Goal: Transaction & Acquisition: Purchase product/service

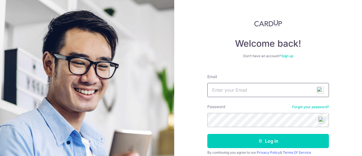
click at [242, 86] on input "Email" at bounding box center [267, 90] width 121 height 14
type input "[EMAIL_ADDRESS][DOMAIN_NAME]"
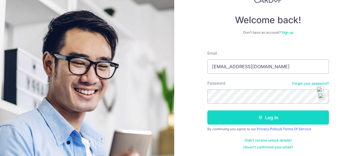
click at [225, 113] on button "Log in" at bounding box center [267, 117] width 121 height 14
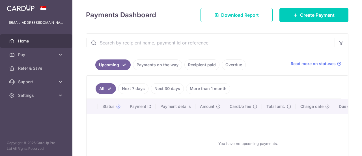
scroll to position [76, 0]
click at [204, 86] on link "More than 1 month" at bounding box center [208, 88] width 44 height 11
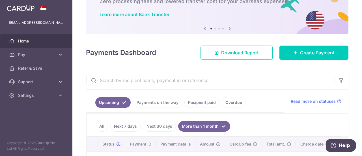
scroll to position [0, 0]
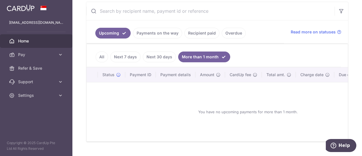
click at [101, 55] on link "All" at bounding box center [101, 56] width 12 height 11
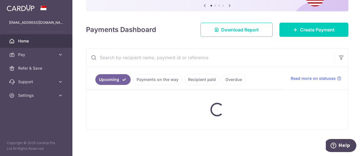
scroll to position [107, 0]
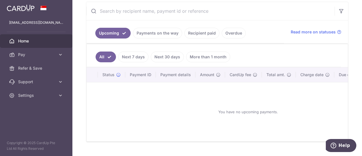
click at [201, 36] on link "Recipient paid" at bounding box center [201, 33] width 35 height 11
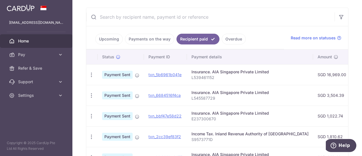
scroll to position [0, 0]
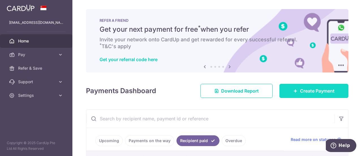
click at [295, 91] on link "Create Payment" at bounding box center [313, 91] width 69 height 14
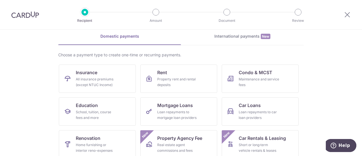
scroll to position [24, 0]
click at [109, 68] on link "Insurance All insurance premiums (except NTUC Income)" at bounding box center [97, 79] width 77 height 28
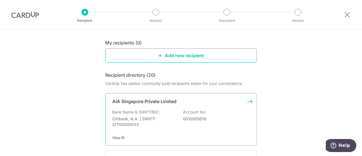
click at [169, 110] on div "Bank Name & SWIFT/BIC: Citibank, N.A. | SWIFT: CITISGSGXXX Account No: 00100050…" at bounding box center [180, 119] width 137 height 21
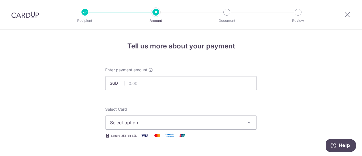
scroll to position [36, 0]
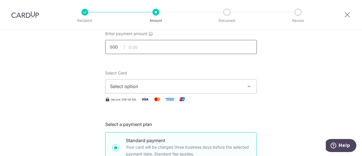
click at [132, 51] on input "text" at bounding box center [180, 47] width 151 height 14
type input "1,650.00"
click at [181, 89] on span "Select option" at bounding box center [176, 86] width 132 height 7
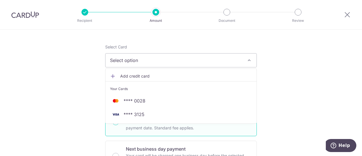
scroll to position [62, 0]
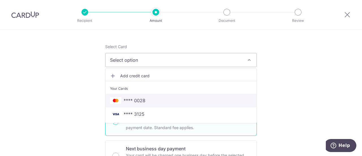
click at [158, 97] on span "**** 0028" at bounding box center [181, 100] width 142 height 7
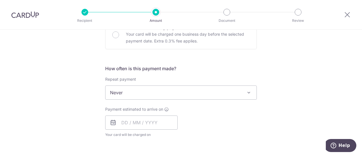
scroll to position [183, 0]
click at [121, 124] on input "text" at bounding box center [141, 123] width 72 height 14
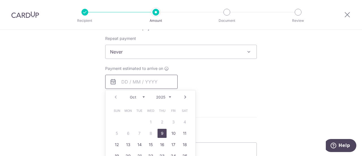
scroll to position [236, 0]
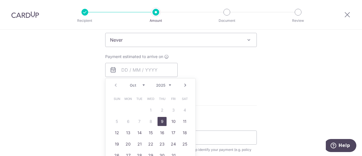
click at [161, 122] on link "9" at bounding box center [161, 121] width 9 height 9
type input "09/10/2025"
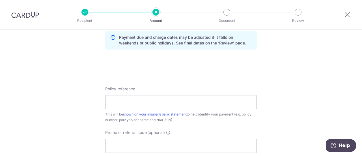
scroll to position [294, 0]
click at [149, 95] on input "Policy reference" at bounding box center [180, 102] width 151 height 14
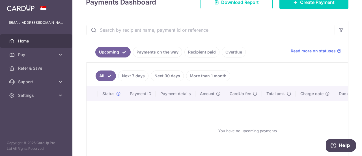
scroll to position [93, 0]
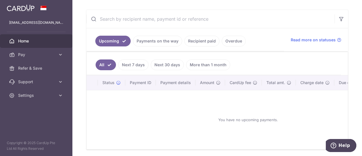
click at [195, 39] on link "Recipient paid" at bounding box center [201, 41] width 35 height 11
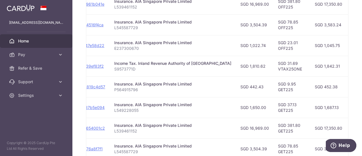
scroll to position [0, 168]
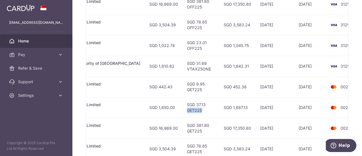
drag, startPoint x: 166, startPoint y: 107, endPoint x: 181, endPoint y: 107, distance: 15.3
click at [182, 107] on td "SGD 37.13 GET225" at bounding box center [200, 107] width 37 height 21
copy td "GET225"
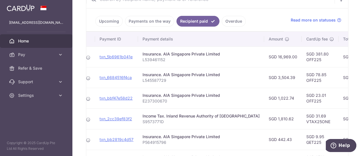
scroll to position [0, 0]
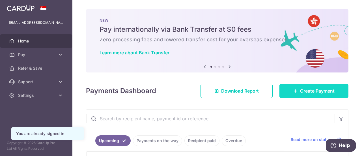
click at [309, 88] on span "Create Payment" at bounding box center [317, 90] width 34 height 7
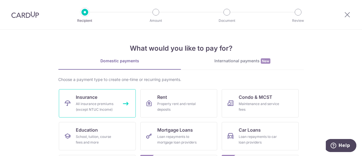
click at [95, 108] on div "All insurance premiums (except NTUC Income)" at bounding box center [96, 106] width 41 height 11
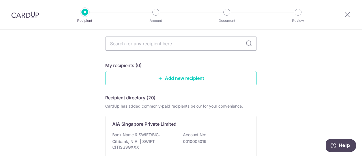
scroll to position [32, 0]
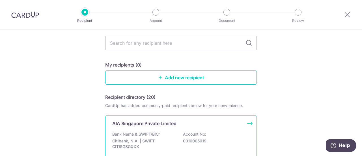
click at [154, 124] on p "AIA Singapore Private Limited" at bounding box center [144, 123] width 64 height 7
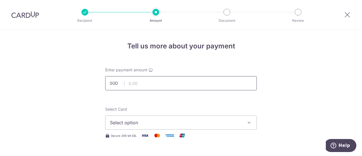
click at [137, 85] on input "text" at bounding box center [180, 83] width 151 height 14
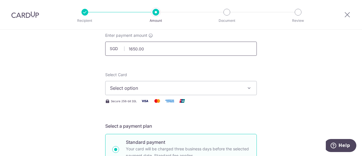
scroll to position [35, 0]
type input "1,650.00"
click at [141, 83] on button "Select option" at bounding box center [180, 87] width 151 height 14
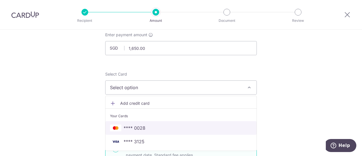
click at [140, 125] on span "**** 0028" at bounding box center [134, 127] width 22 height 7
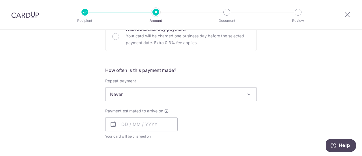
scroll to position [182, 0]
click at [118, 117] on input "text" at bounding box center [141, 124] width 72 height 14
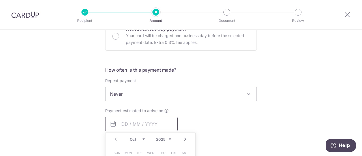
scroll to position [234, 0]
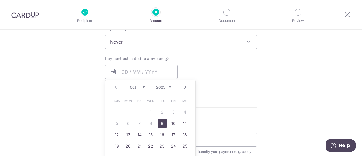
click at [161, 122] on link "9" at bounding box center [161, 123] width 9 height 9
type input "[DATE]"
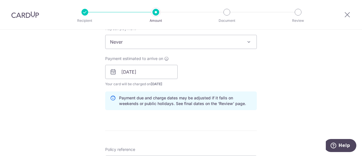
click at [197, 67] on div "Payment estimated to arrive on 09/10/2025 Prev Next Oct Nov Dec 2025 2026 2027 …" at bounding box center [181, 71] width 158 height 31
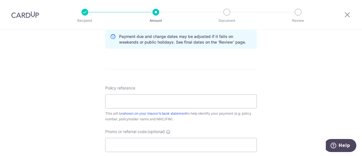
scroll to position [296, 0]
click at [135, 102] on input "Policy reference" at bounding box center [180, 100] width 151 height 14
paste input "L549228055"
type input "L549228055"
click at [92, 114] on div "Tell us more about your payment Enter payment amount SGD 1,650.00 1650.00 Selec…" at bounding box center [181, 1] width 362 height 534
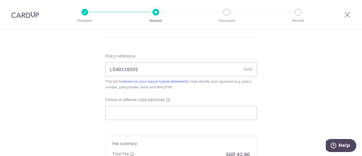
scroll to position [327, 0]
click at [112, 113] on input "Promo or referral code (optional)" at bounding box center [180, 113] width 151 height 14
paste input "L549228055"
type input "L549228055"
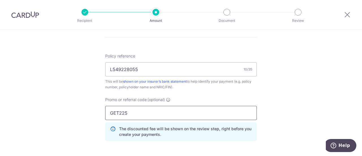
type input "GET225"
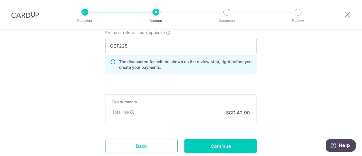
scroll to position [419, 0]
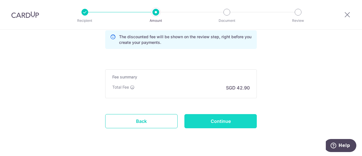
click at [199, 121] on input "Continue" at bounding box center [220, 121] width 72 height 14
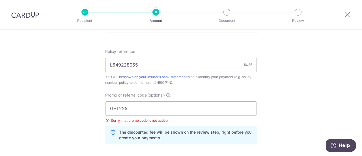
scroll to position [332, 0]
drag, startPoint x: 133, startPoint y: 108, endPoint x: 50, endPoint y: 106, distance: 83.1
type input "o"
type input "OFF225"
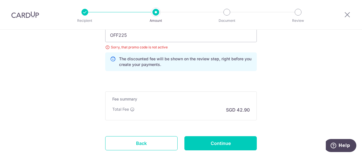
scroll to position [405, 0]
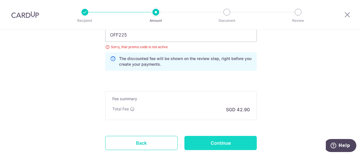
click at [205, 141] on input "Continue" at bounding box center [220, 143] width 72 height 14
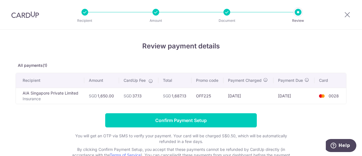
scroll to position [40, 0]
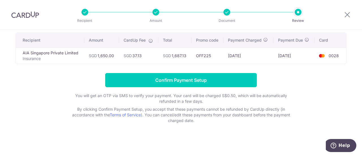
click at [233, 142] on div "Review payment details All payments(1) Recipient Amount CardUp Fee Total Promo …" at bounding box center [181, 73] width 362 height 167
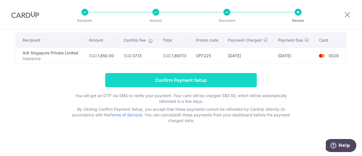
click at [228, 82] on input "Confirm Payment Setup" at bounding box center [180, 80] width 151 height 14
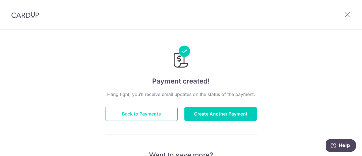
click at [154, 118] on button "Back to Payments" at bounding box center [141, 114] width 72 height 14
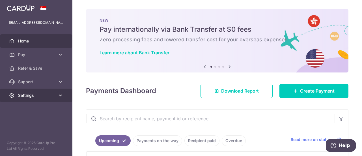
click at [55, 96] on span "Settings" at bounding box center [36, 95] width 37 height 6
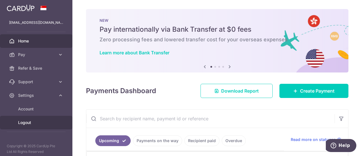
click at [28, 126] on link "Logout" at bounding box center [36, 123] width 72 height 14
